Goal: Contribute content

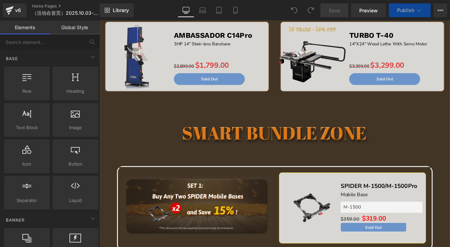
scroll to position [843, 0]
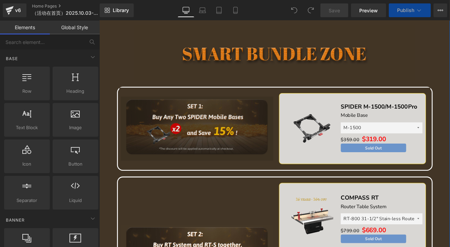
click at [212, 149] on div "Image" at bounding box center [214, 149] width 181 height 76
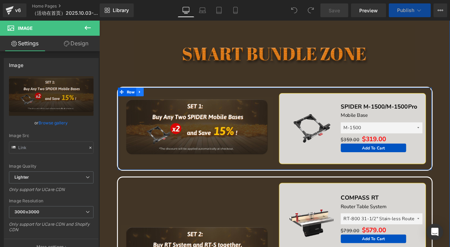
click at [147, 104] on link at bounding box center [147, 105] width 9 height 10
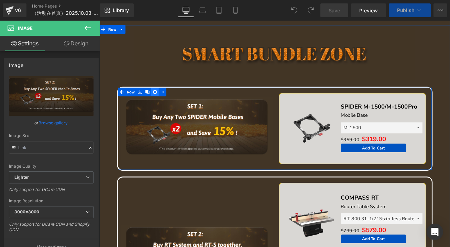
click at [163, 103] on icon at bounding box center [165, 105] width 5 height 5
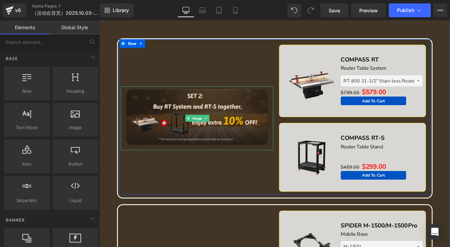
scroll to position [906, 0]
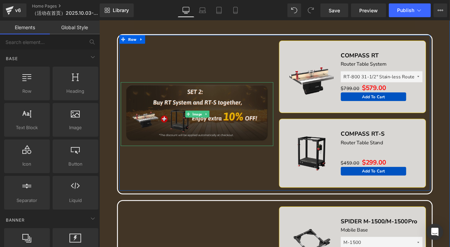
click at [213, 105] on img at bounding box center [214, 132] width 181 height 76
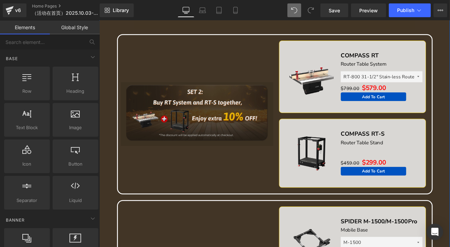
click at [226, 119] on img at bounding box center [214, 132] width 181 height 76
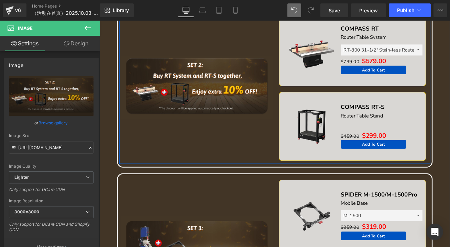
scroll to position [1000, 0]
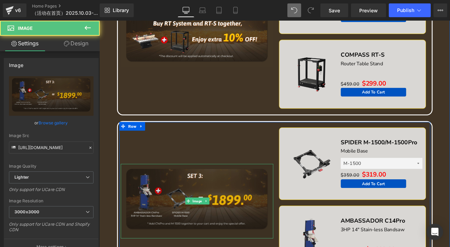
click at [220, 217] on img at bounding box center [214, 235] width 181 height 88
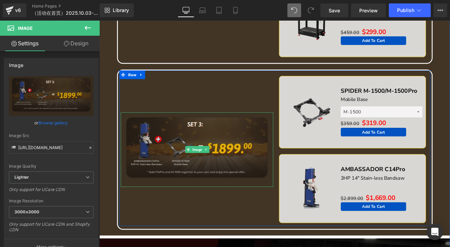
scroll to position [1062, 0]
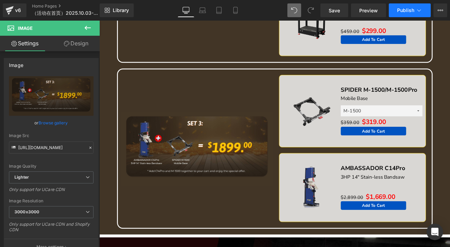
click at [405, 7] on button "Publish" at bounding box center [410, 10] width 42 height 14
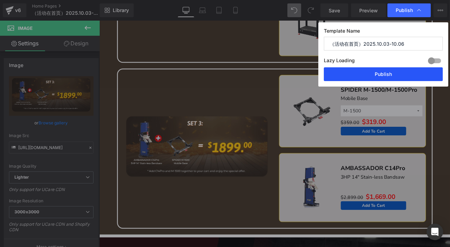
click at [399, 73] on button "Publish" at bounding box center [383, 74] width 119 height 14
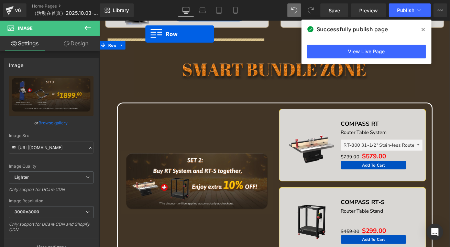
scroll to position [783, 0]
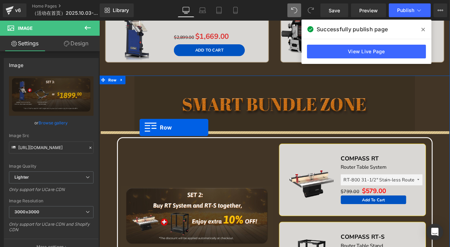
drag, startPoint x: 130, startPoint y: 111, endPoint x: 147, endPoint y: 147, distance: 39.7
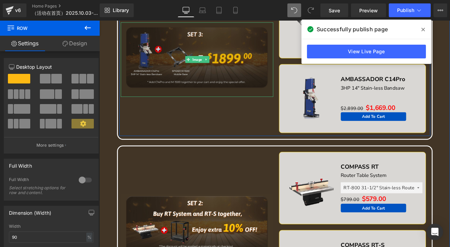
scroll to position [908, 0]
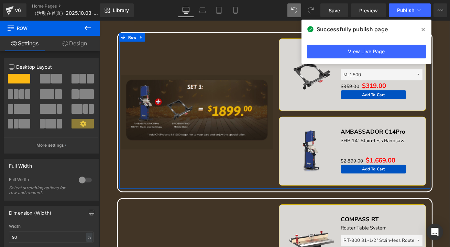
click at [169, 110] on img at bounding box center [214, 129] width 181 height 88
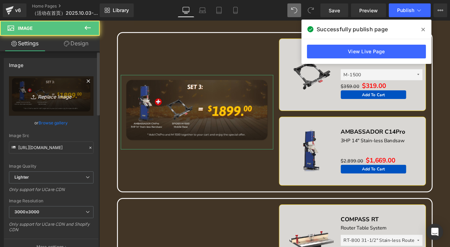
click at [52, 98] on icon "Replace Image" at bounding box center [51, 96] width 55 height 9
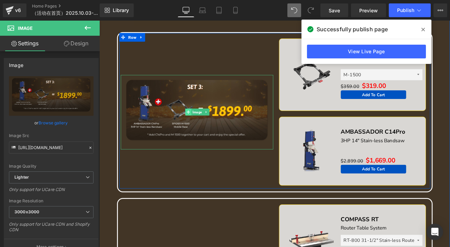
click at [203, 125] on span at bounding box center [204, 129] width 7 height 8
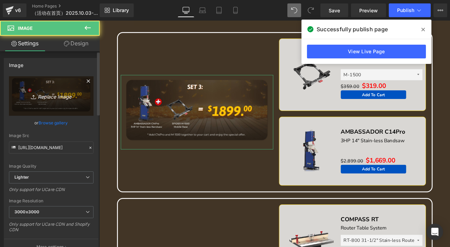
click at [61, 97] on icon "Replace Image" at bounding box center [51, 96] width 55 height 9
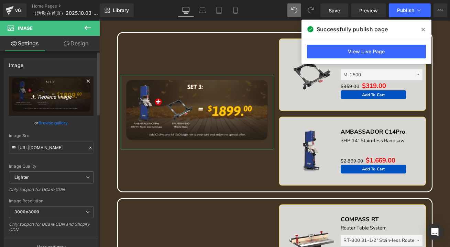
type input "C:\fakepath\D823BB91415A1C0DA15D524BEE37738F.png"
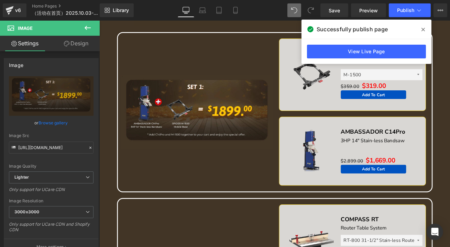
click at [422, 28] on icon at bounding box center [422, 29] width 3 height 3
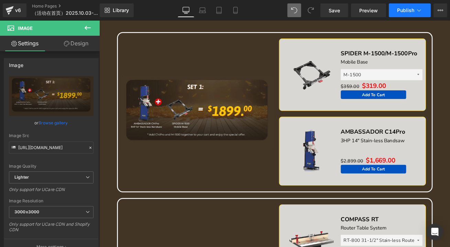
click at [414, 9] on button "Publish" at bounding box center [410, 10] width 42 height 14
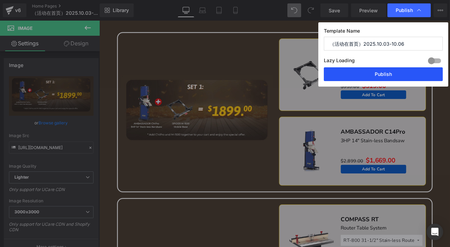
click at [415, 74] on button "Publish" at bounding box center [383, 74] width 119 height 14
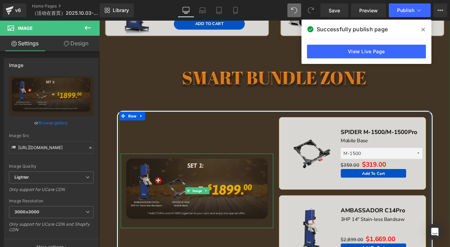
scroll to position [814, 0]
